Goal: Transaction & Acquisition: Purchase product/service

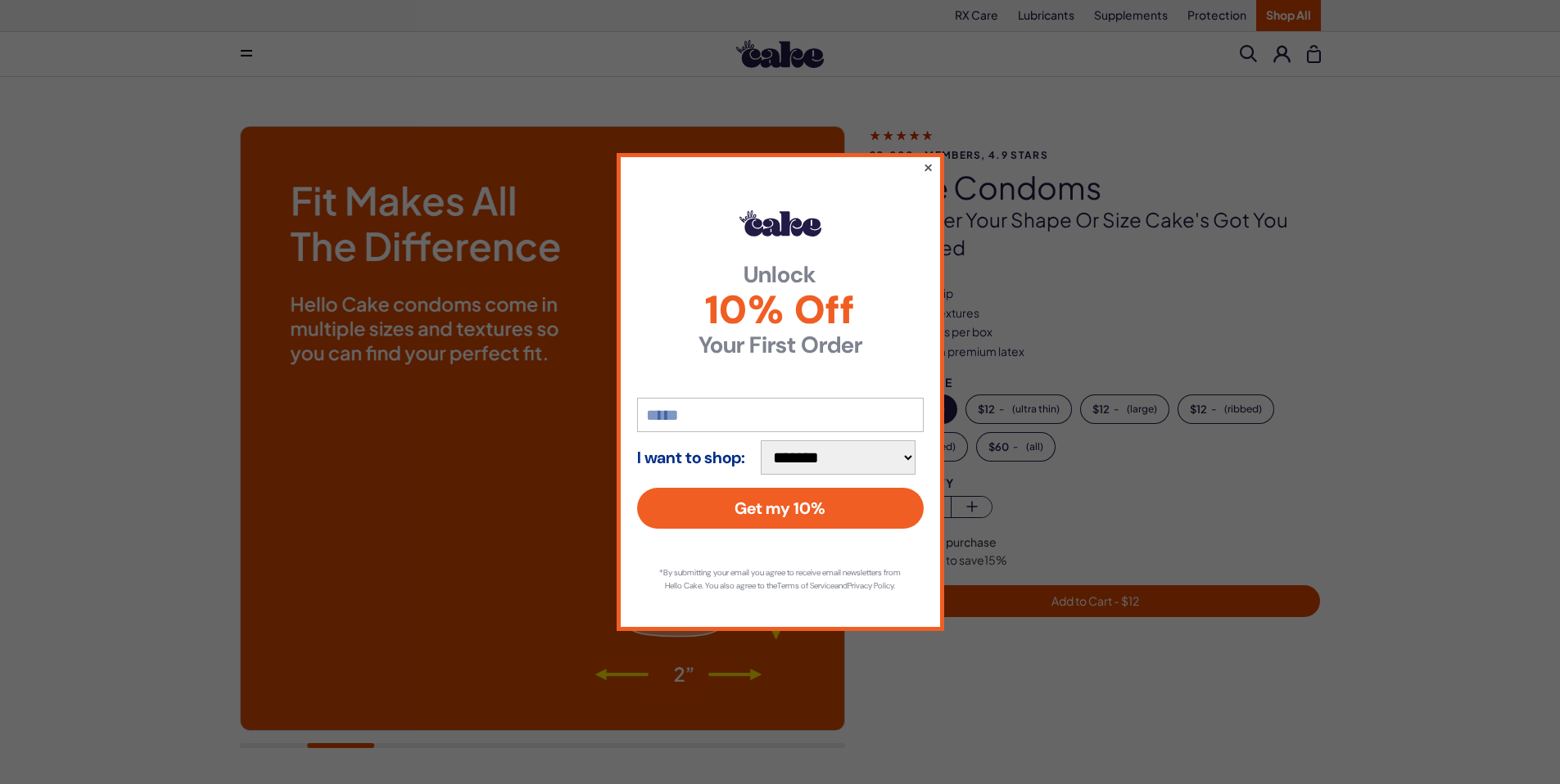
click at [929, 157] on button "×" at bounding box center [927, 167] width 11 height 20
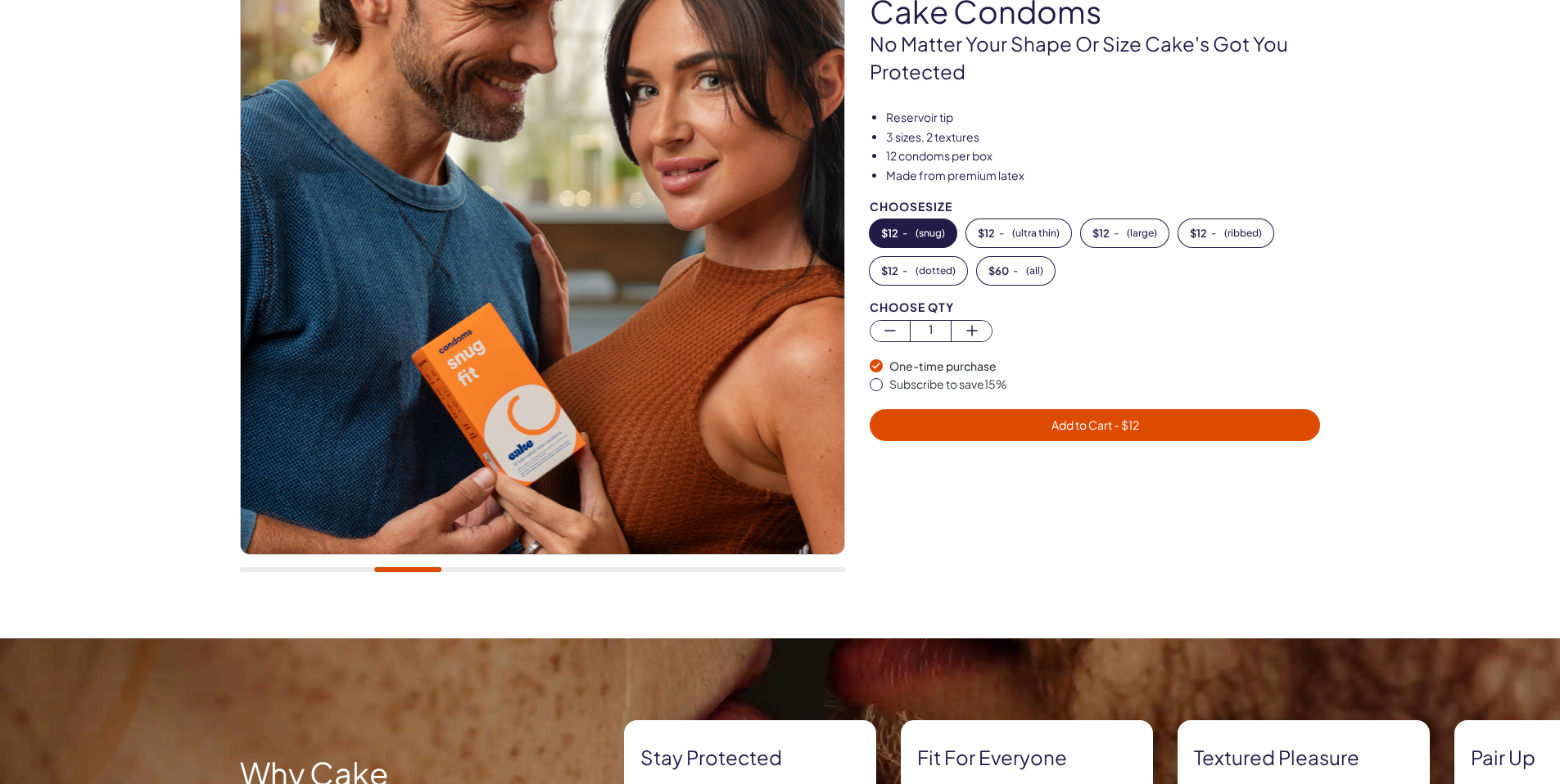
scroll to position [94, 0]
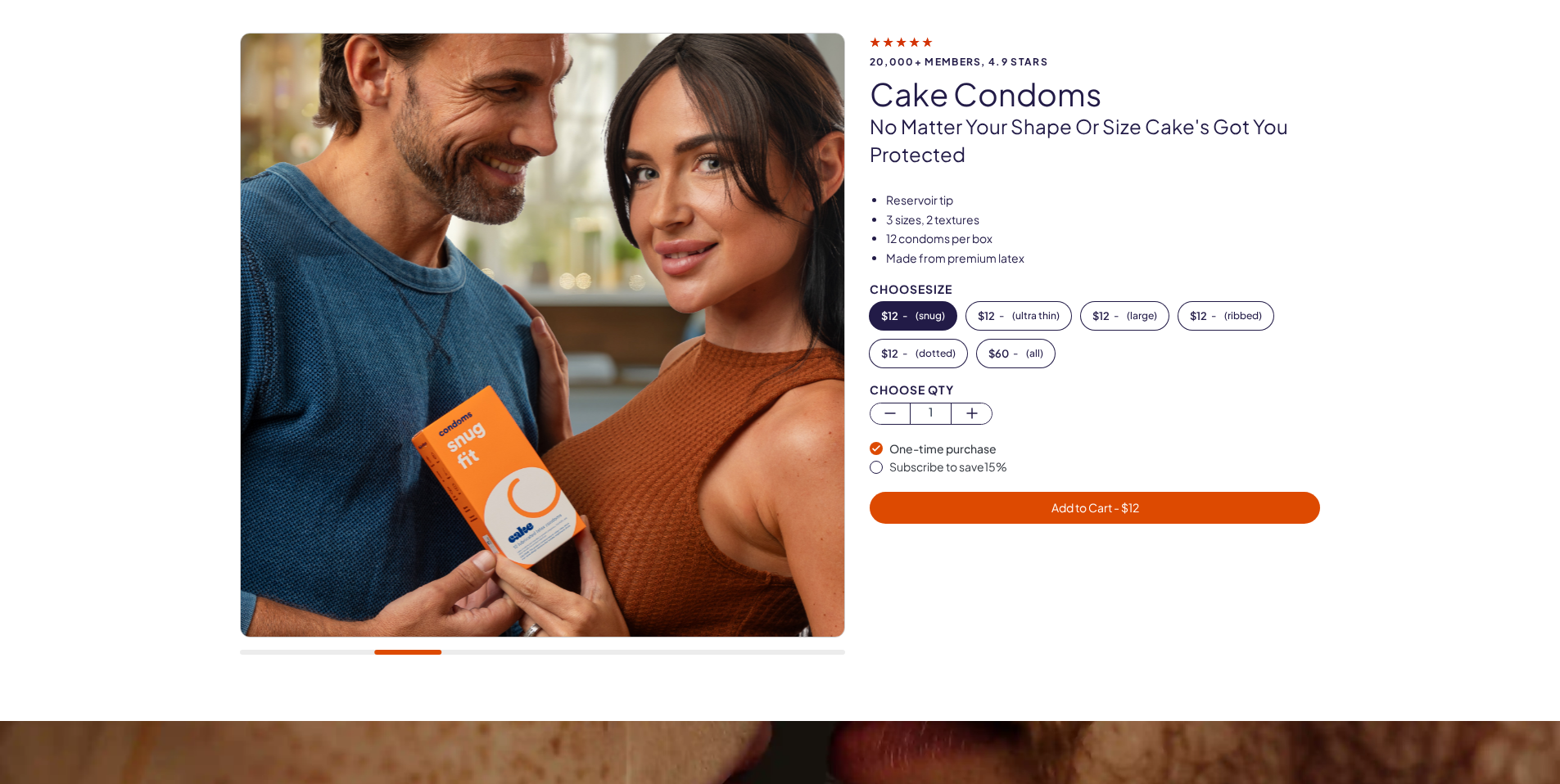
click at [253, 653] on div at bounding box center [543, 653] width 605 height 5
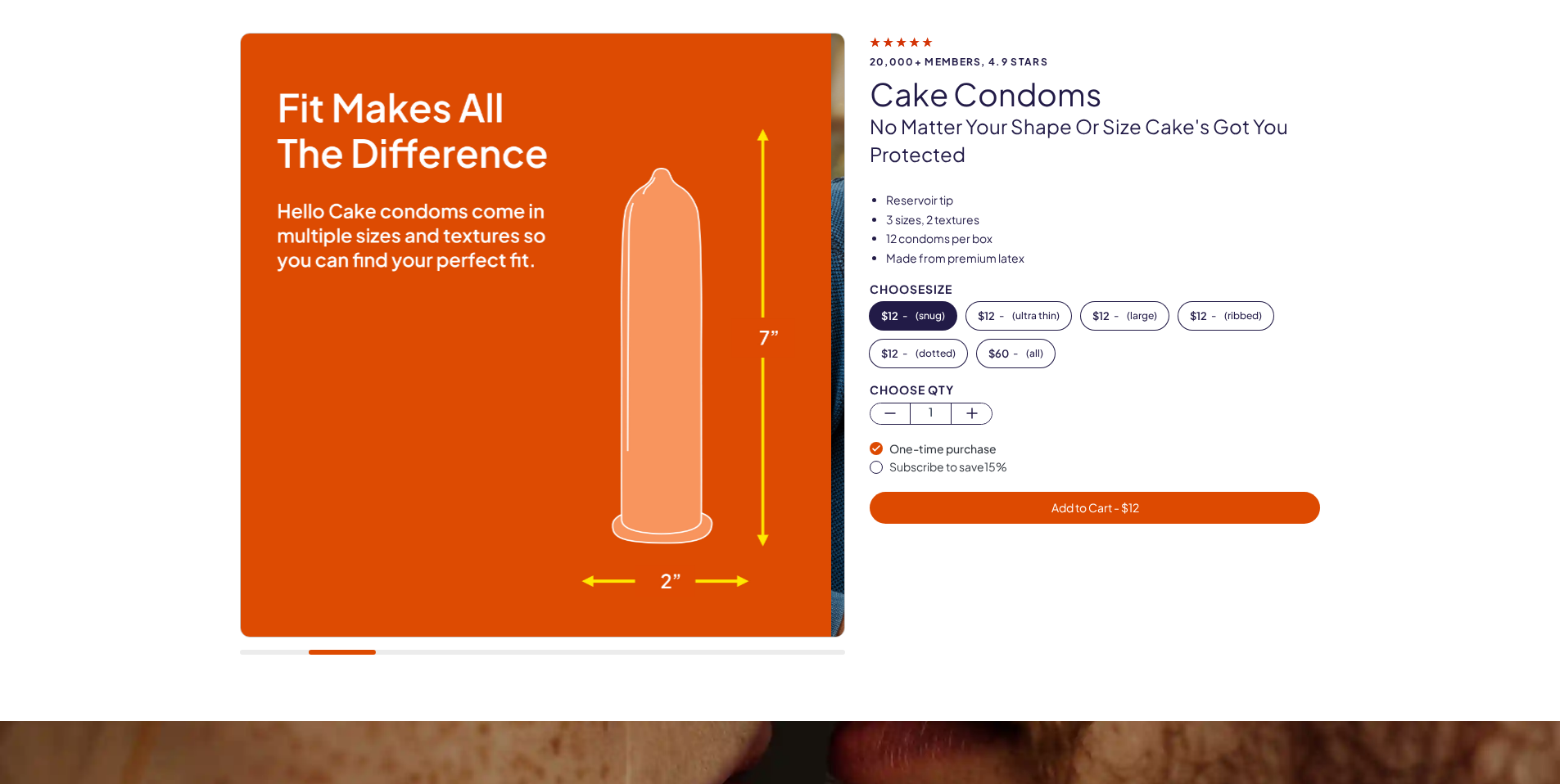
click at [341, 653] on div at bounding box center [543, 653] width 605 height 5
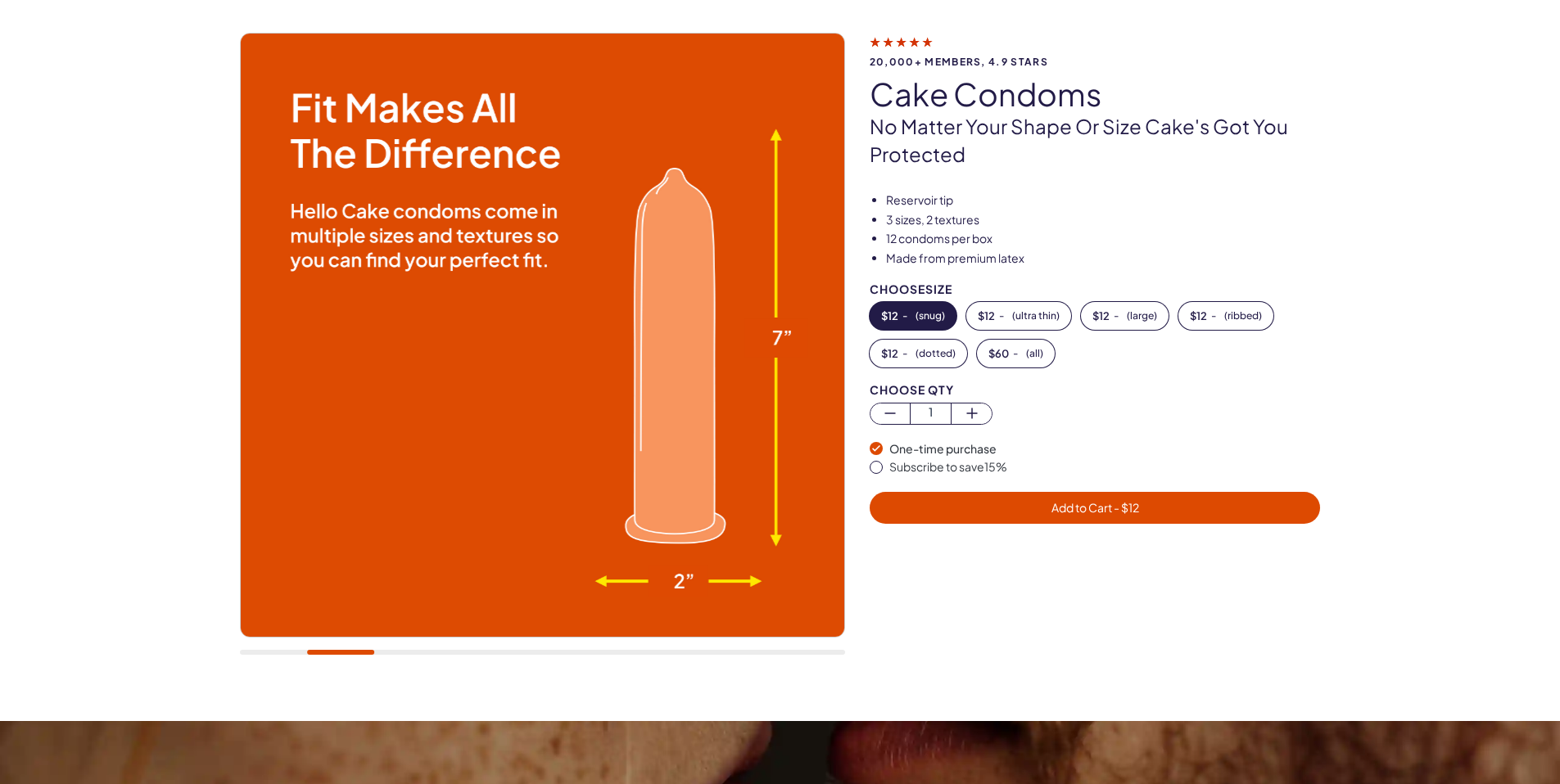
scroll to position [0, 0]
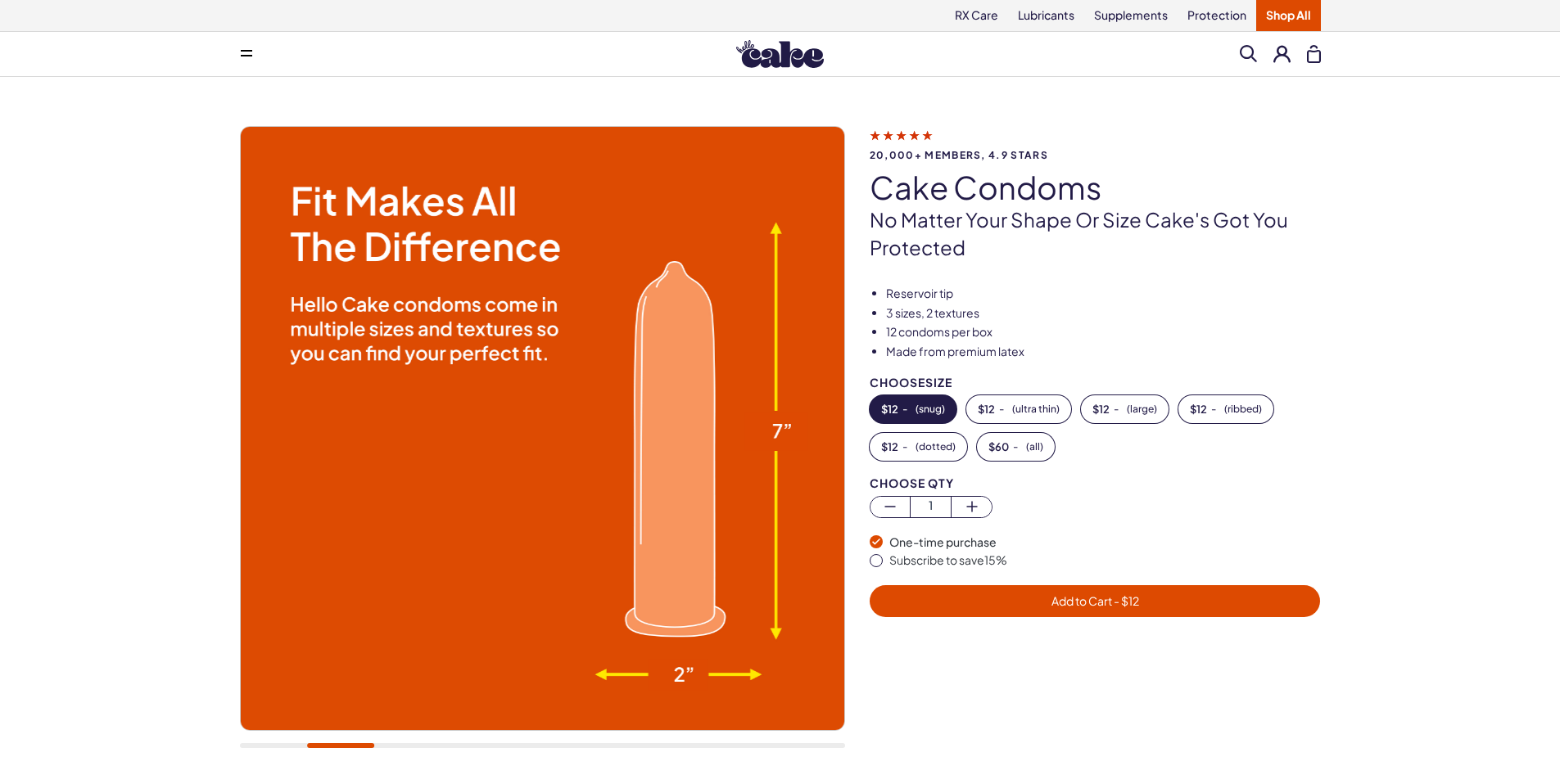
click at [249, 55] on icon at bounding box center [247, 56] width 12 height 2
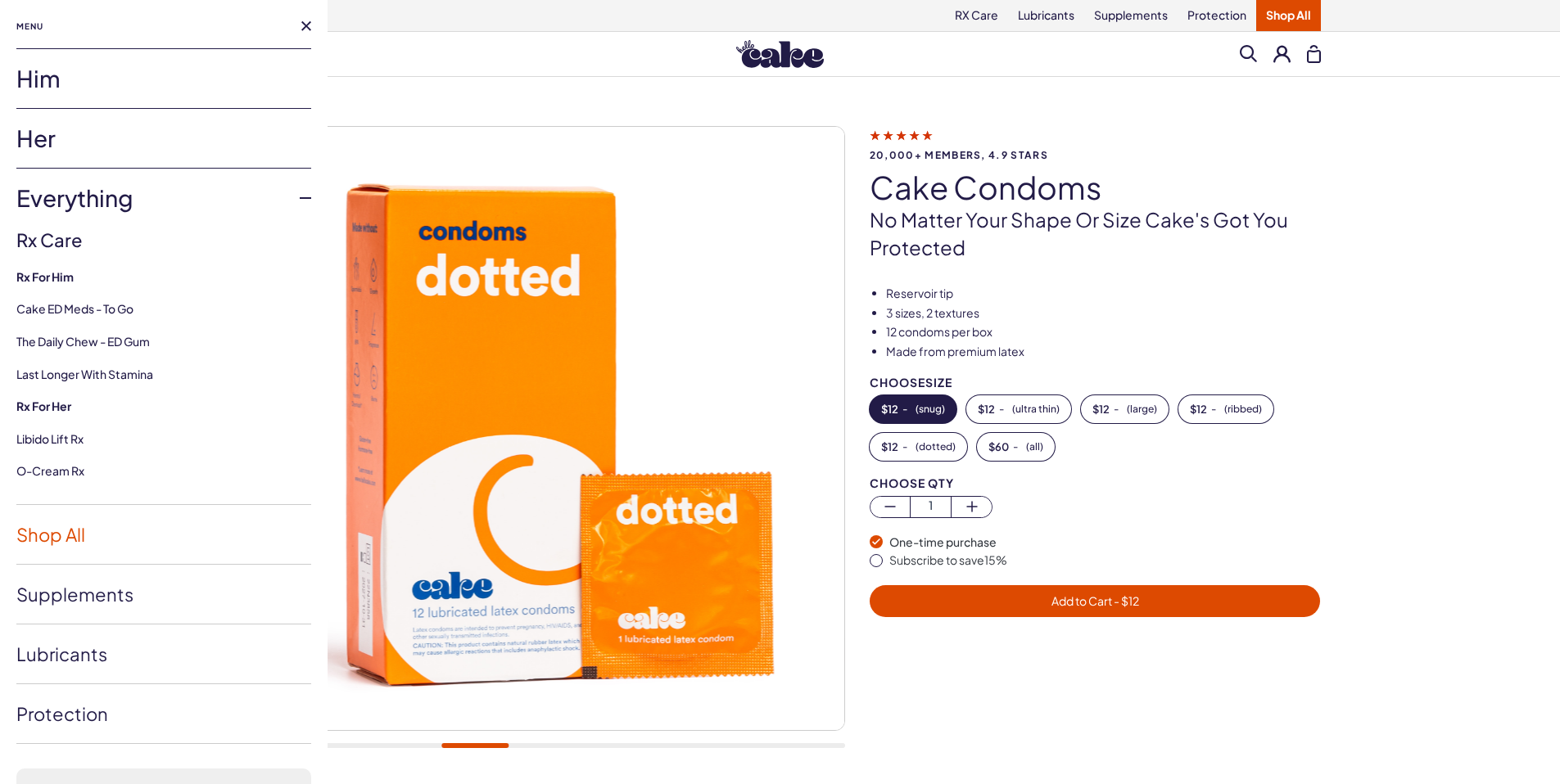
click at [60, 527] on link "Shop All" at bounding box center [164, 534] width 295 height 59
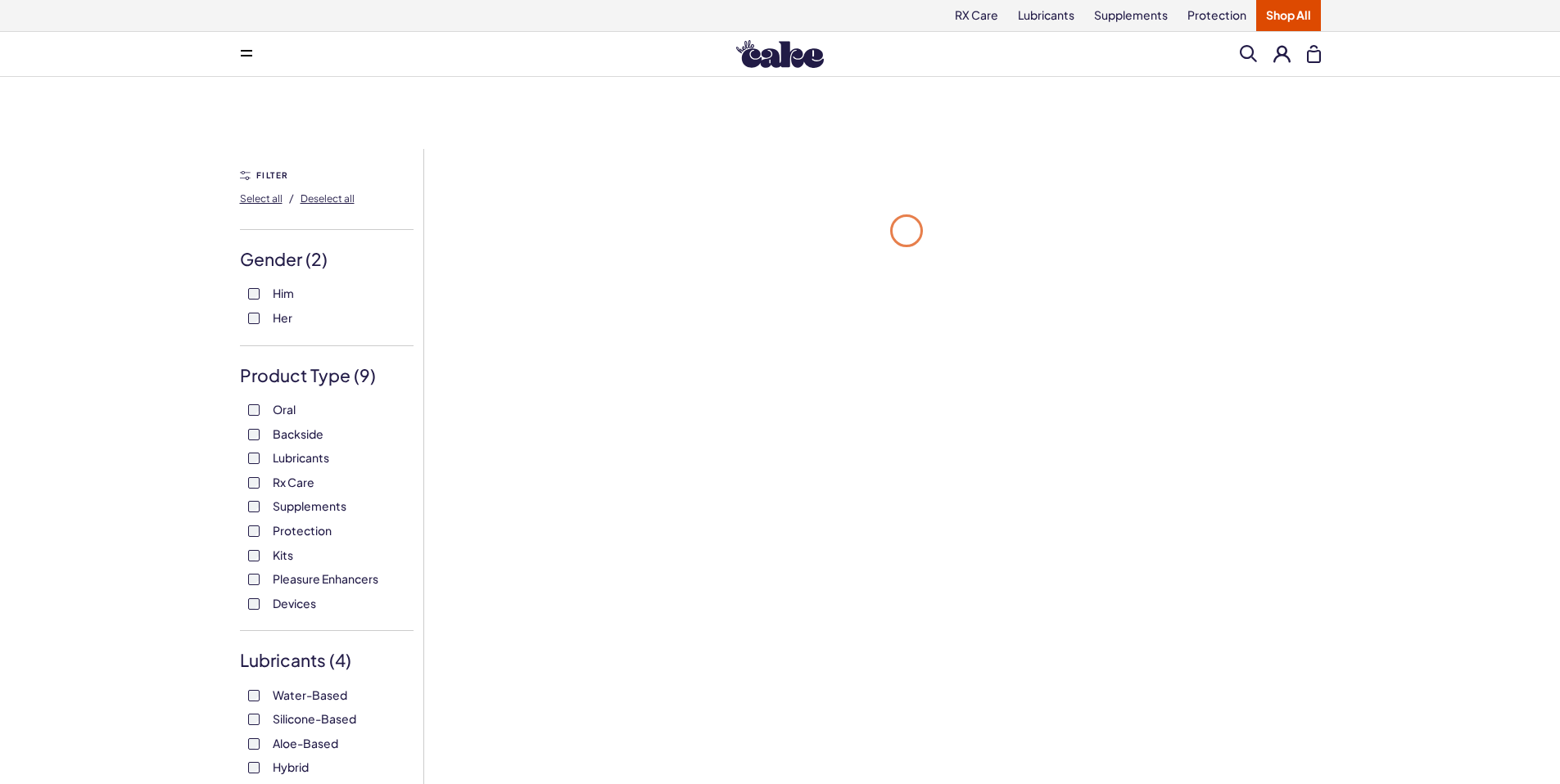
click at [245, 50] on icon at bounding box center [247, 51] width 12 height 2
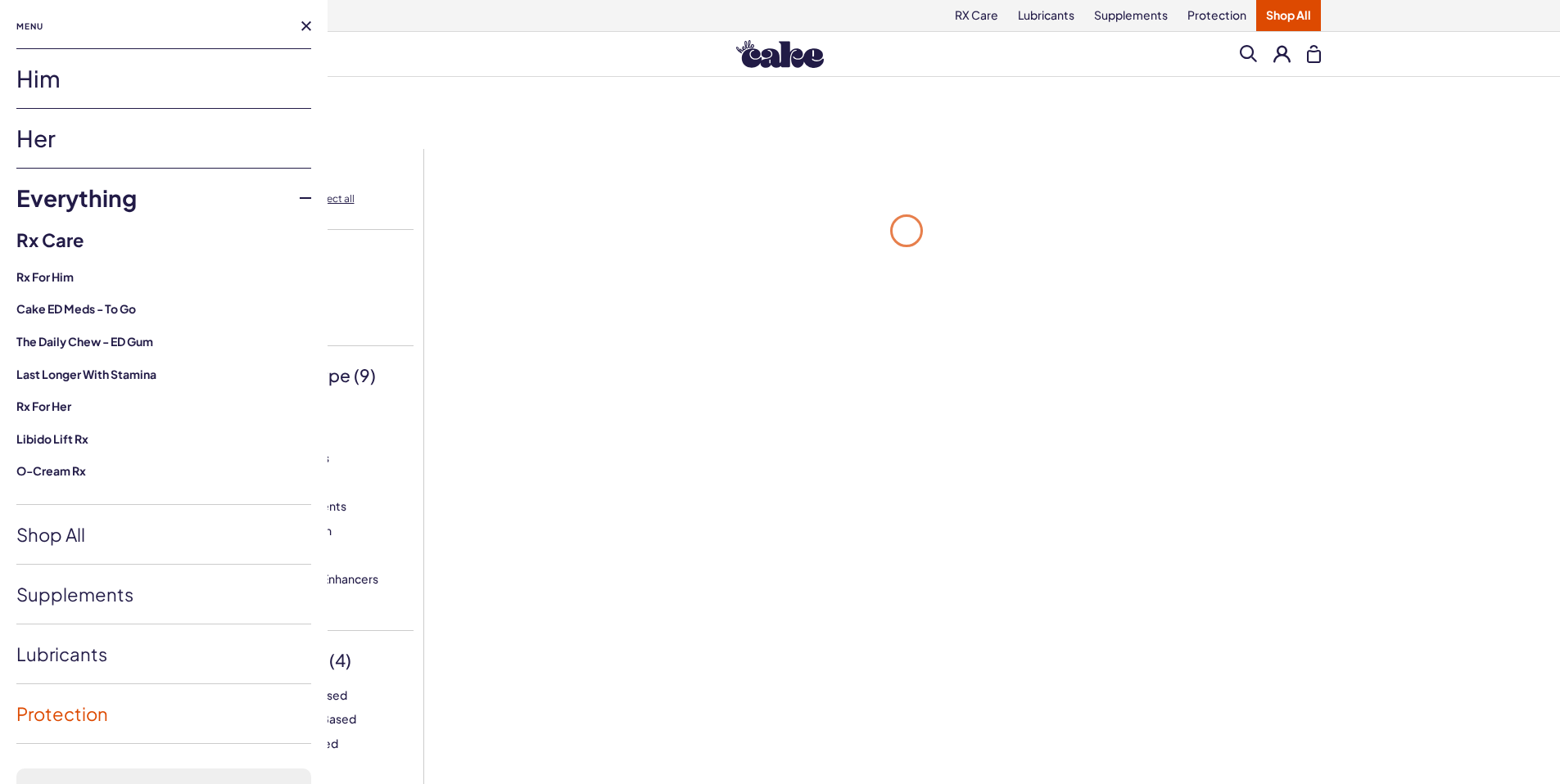
click at [71, 721] on link "Protection" at bounding box center [164, 714] width 295 height 59
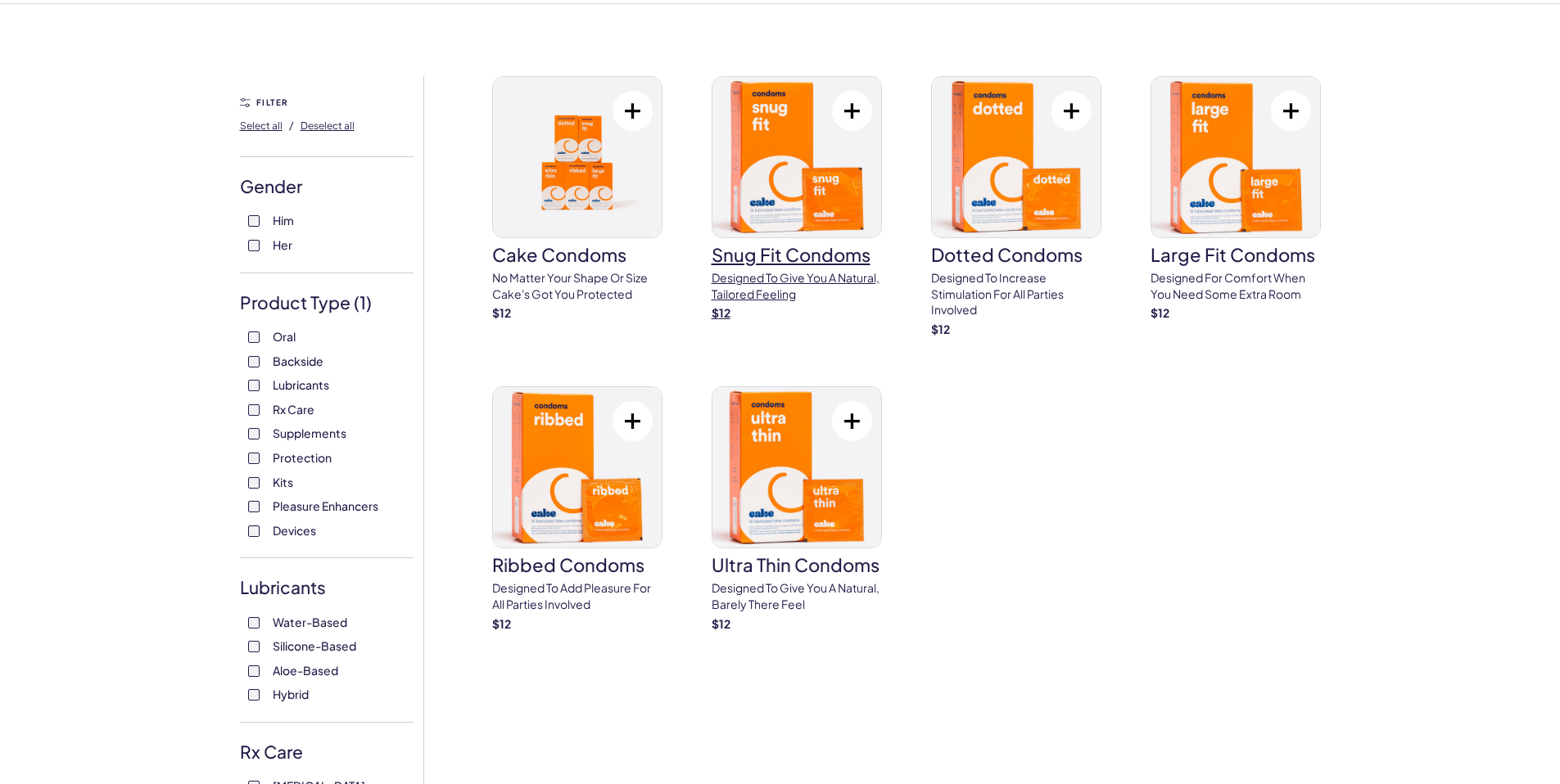
scroll to position [58, 0]
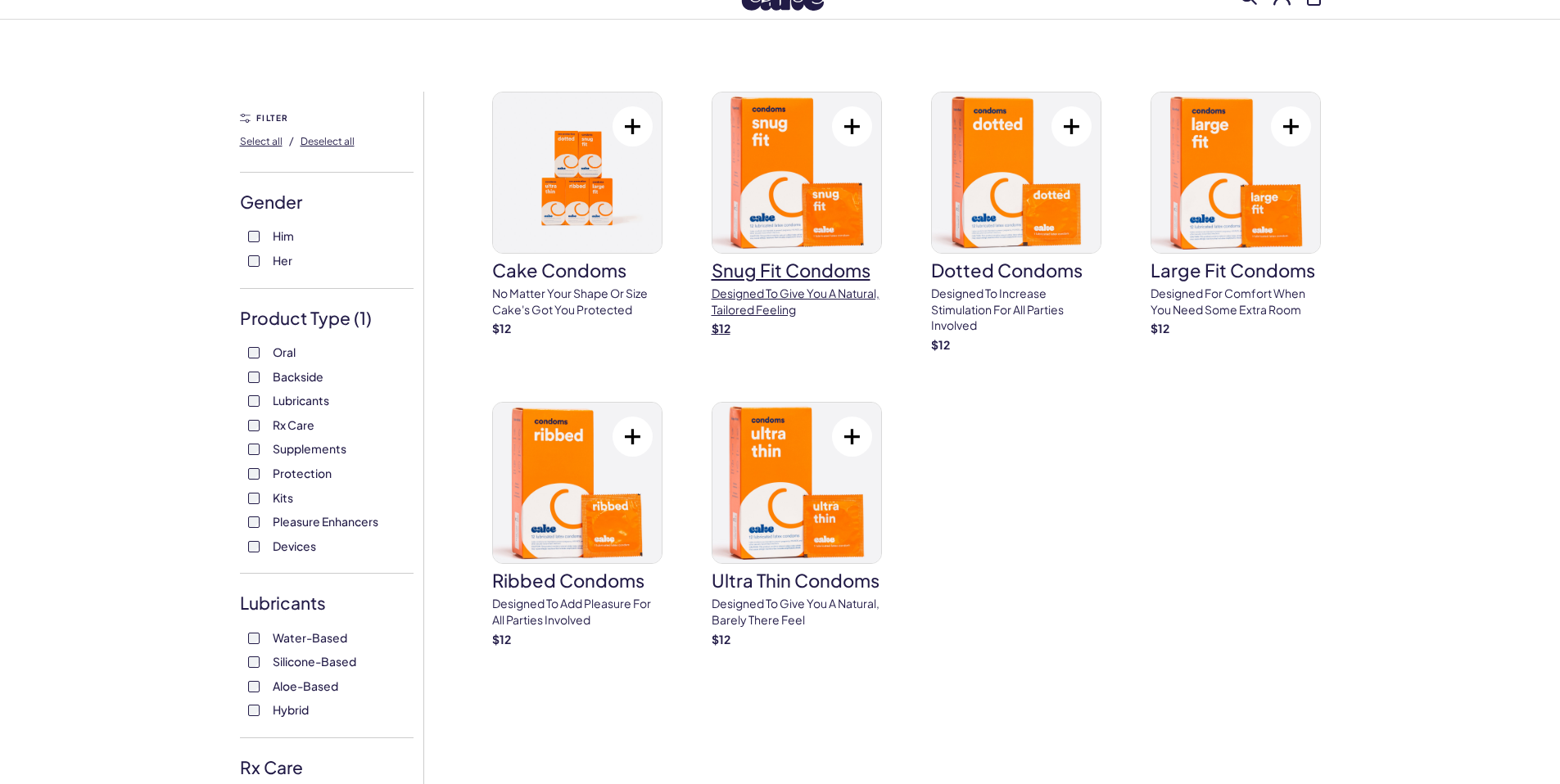
click at [785, 206] on img at bounding box center [797, 173] width 169 height 160
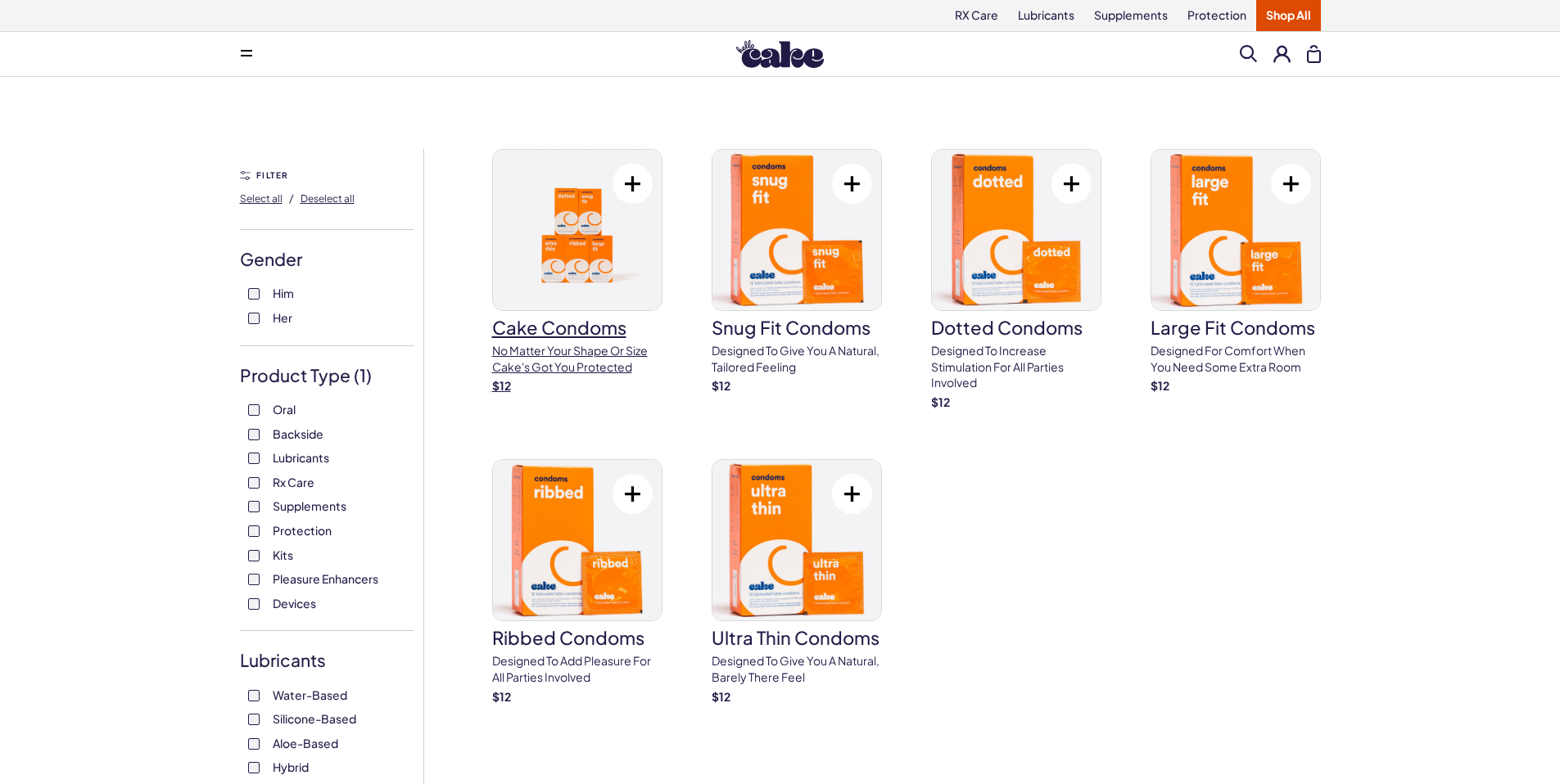
click at [514, 237] on img at bounding box center [578, 230] width 169 height 160
